Goal: Find contact information: Find contact information

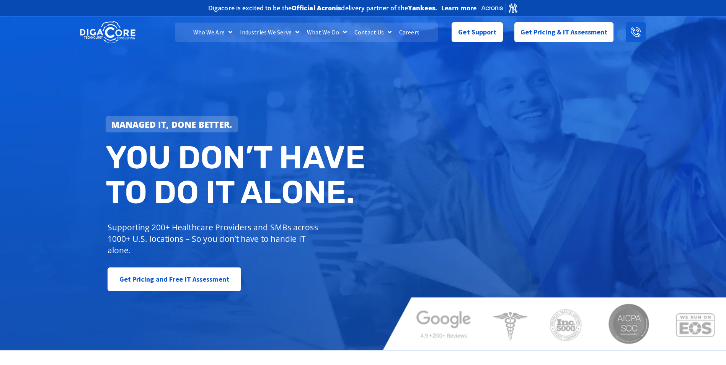
click at [636, 32] on icon at bounding box center [636, 32] width 10 height 10
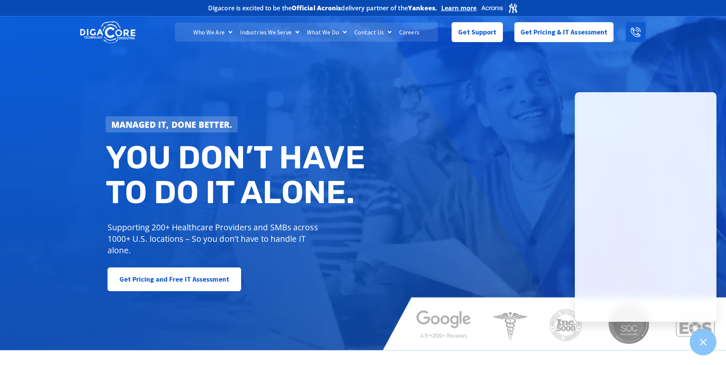
click at [631, 29] on icon at bounding box center [636, 32] width 10 height 10
click at [378, 31] on link "Contact Us" at bounding box center [373, 32] width 45 height 19
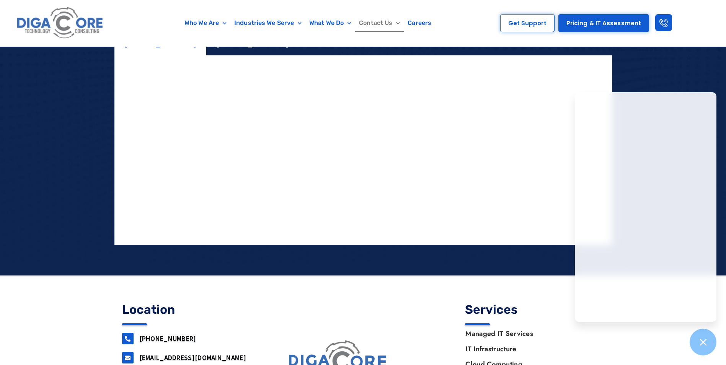
scroll to position [829, 0]
